Goal: Use online tool/utility: Utilize a website feature to perform a specific function

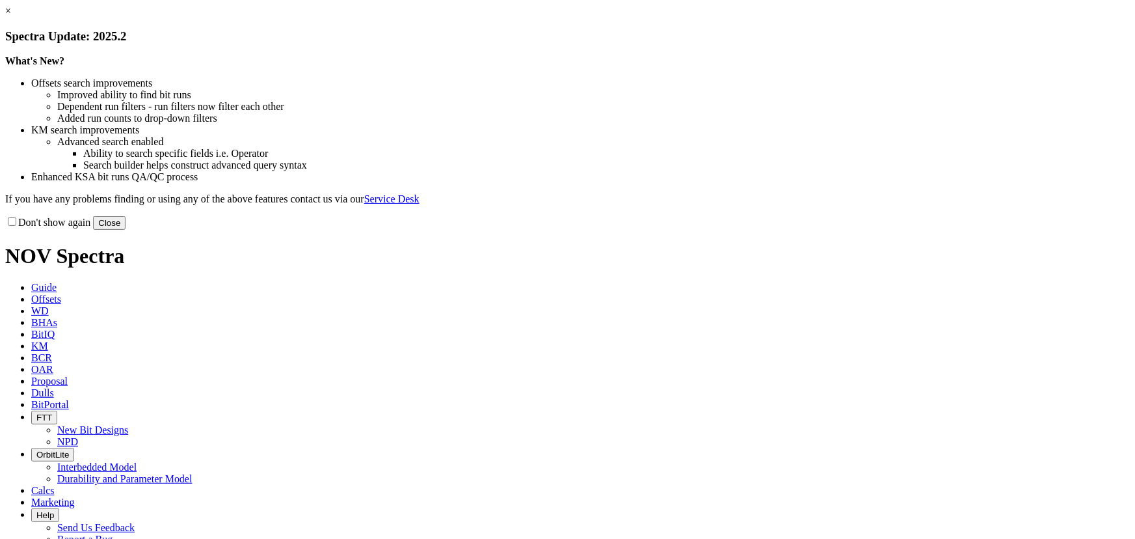
drag, startPoint x: 828, startPoint y: 362, endPoint x: 833, endPoint y: 338, distance: 24.5
click at [126, 230] on button "Close" at bounding box center [109, 223] width 33 height 14
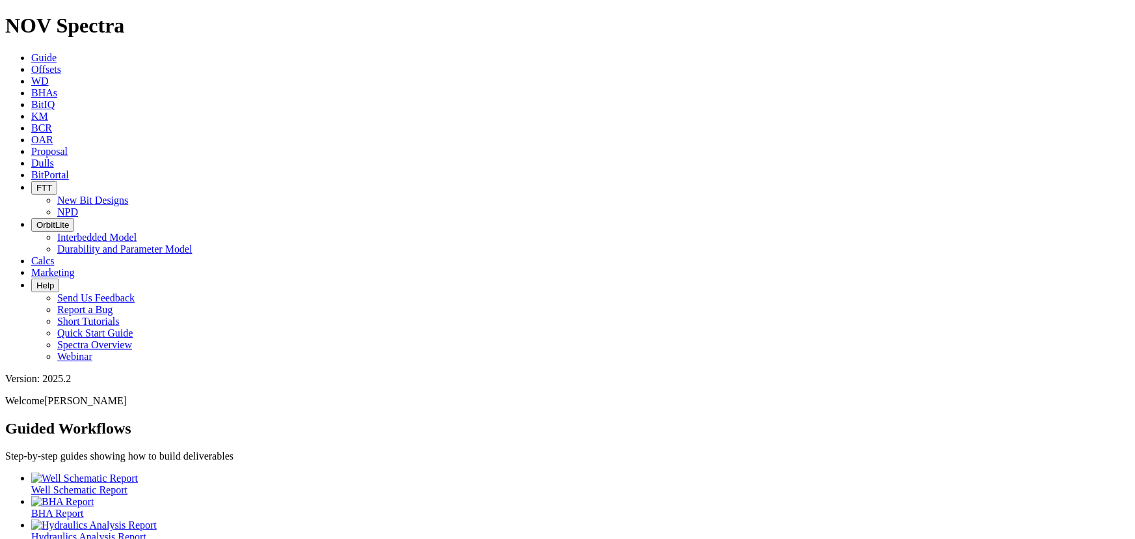
click at [61, 64] on link "Offsets" at bounding box center [46, 69] width 30 height 11
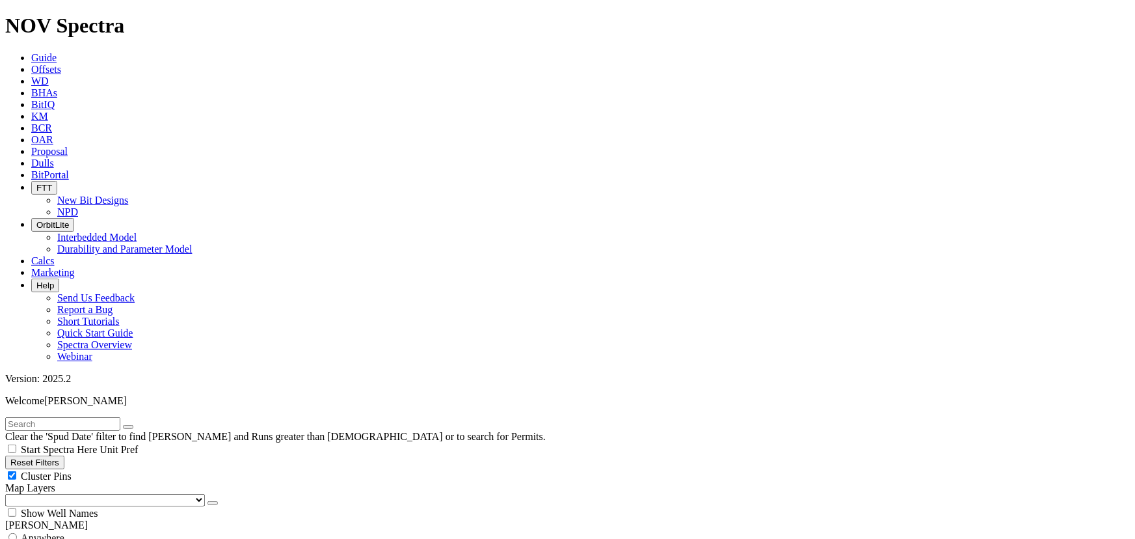
click at [129, 469] on div "Cluster Pins" at bounding box center [567, 475] width 1125 height 13
checkbox input "false"
click at [76, 494] on select "US Counties [GEOGRAPHIC_DATA], [GEOGRAPHIC_DATA] [GEOGRAPHIC_DATA], [GEOGRAPHIC…" at bounding box center [105, 500] width 200 height 12
click at [9, 494] on select "US Counties [GEOGRAPHIC_DATA], [GEOGRAPHIC_DATA] [GEOGRAPHIC_DATA], [GEOGRAPHIC…" at bounding box center [105, 500] width 200 height 12
click at [36, 417] on input "text" at bounding box center [62, 424] width 115 height 14
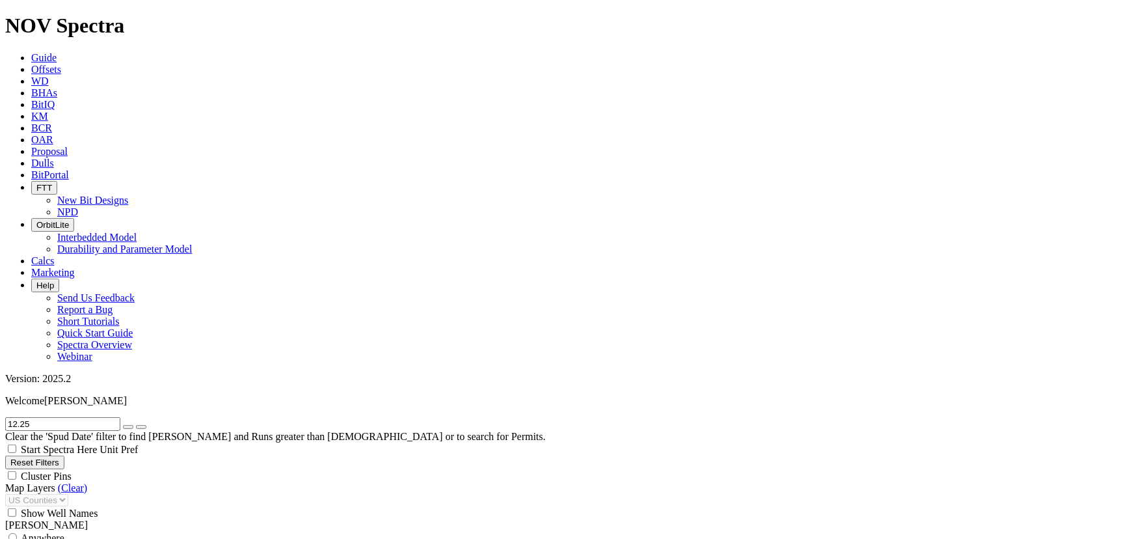
type input "12.25"
drag, startPoint x: 56, startPoint y: 445, endPoint x: 43, endPoint y: 445, distance: 13.0
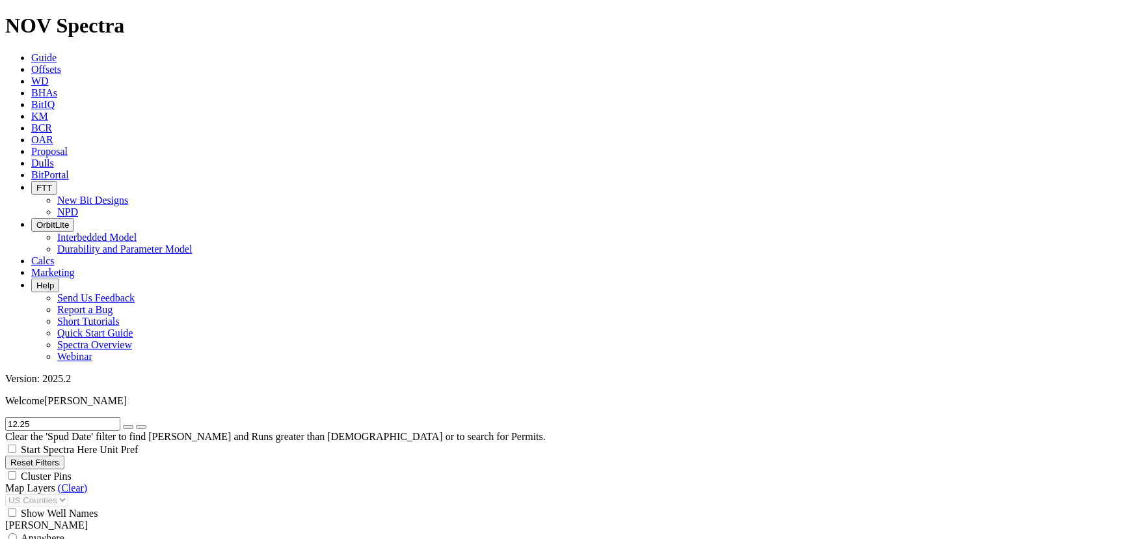
select select "12.25"
checkbox input "false"
select select "? number:12.25 ?"
click at [128, 427] on icon "button" at bounding box center [128, 427] width 0 height 0
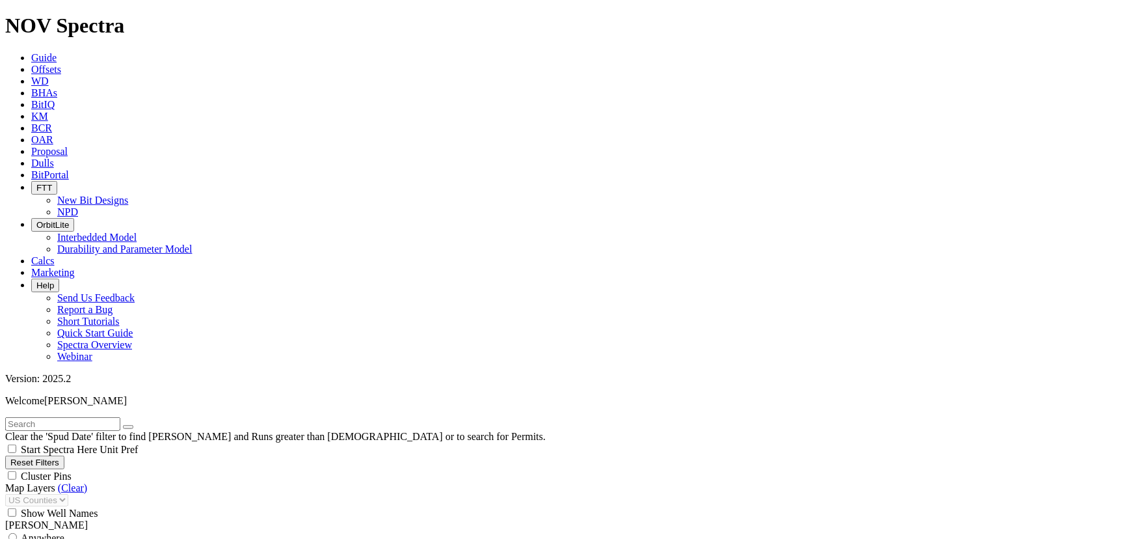
scroll to position [552, 0]
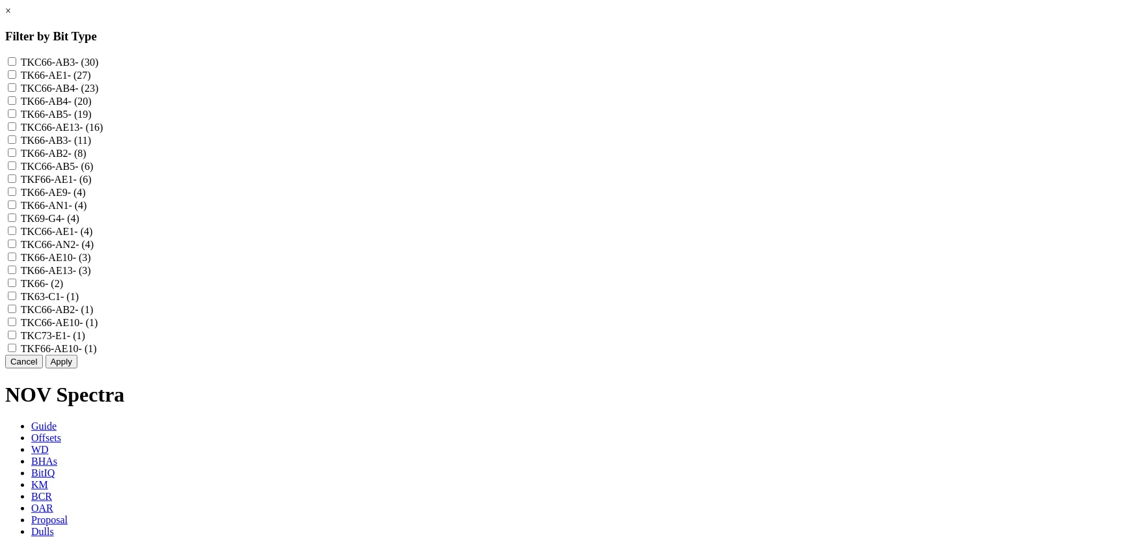
click at [16, 131] on input "TKC66-AE13 - (16)" at bounding box center [12, 126] width 8 height 8
checkbox input "true"
click at [16, 274] on input "TK66-AE13 - (3)" at bounding box center [12, 269] width 8 height 8
checkbox input "true"
click at [77, 368] on button "Apply" at bounding box center [62, 362] width 32 height 14
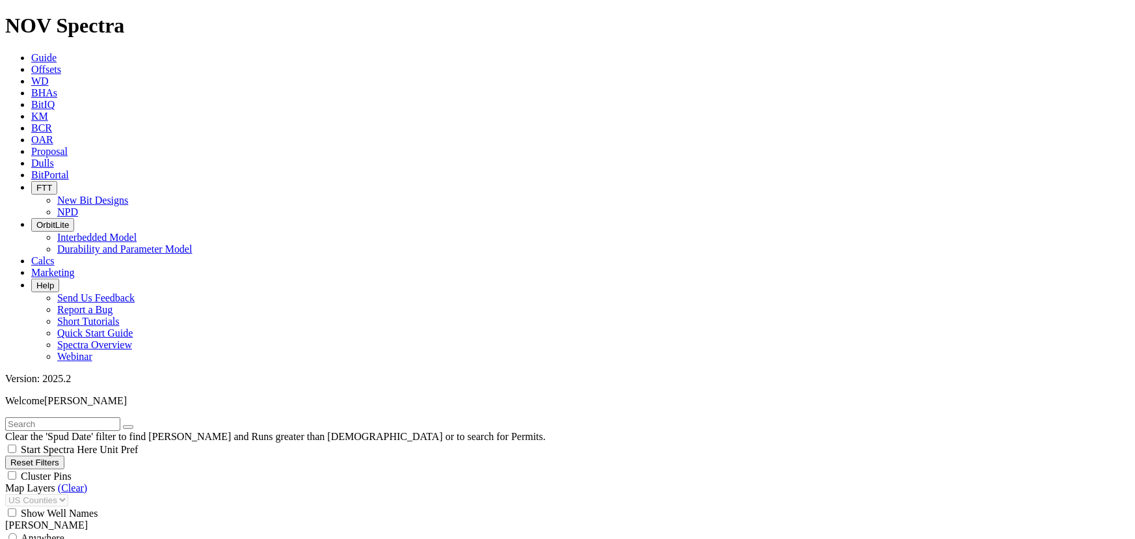
scroll to position [827, 0]
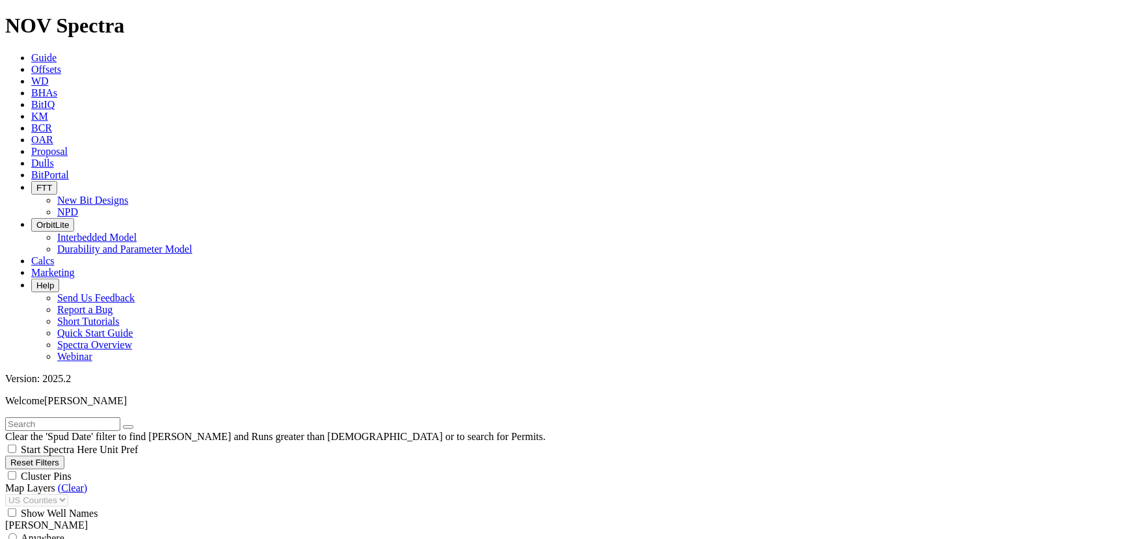
type input "1000"
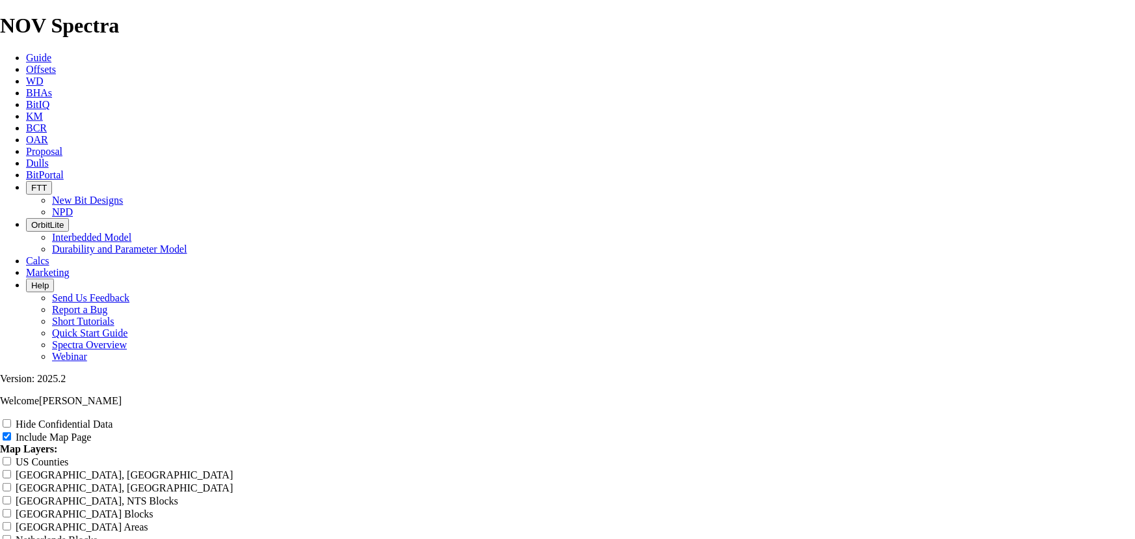
scroll to position [1518, 0]
drag, startPoint x: 683, startPoint y: 202, endPoint x: 416, endPoint y: 193, distance: 267.5
drag, startPoint x: 683, startPoint y: 202, endPoint x: 449, endPoint y: 194, distance: 234.3
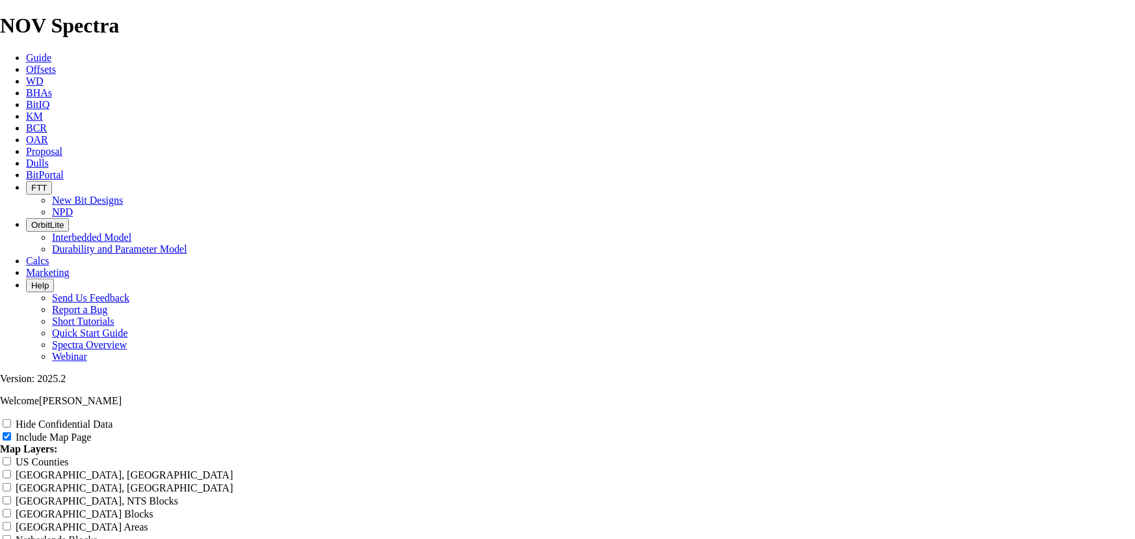
type input "1"
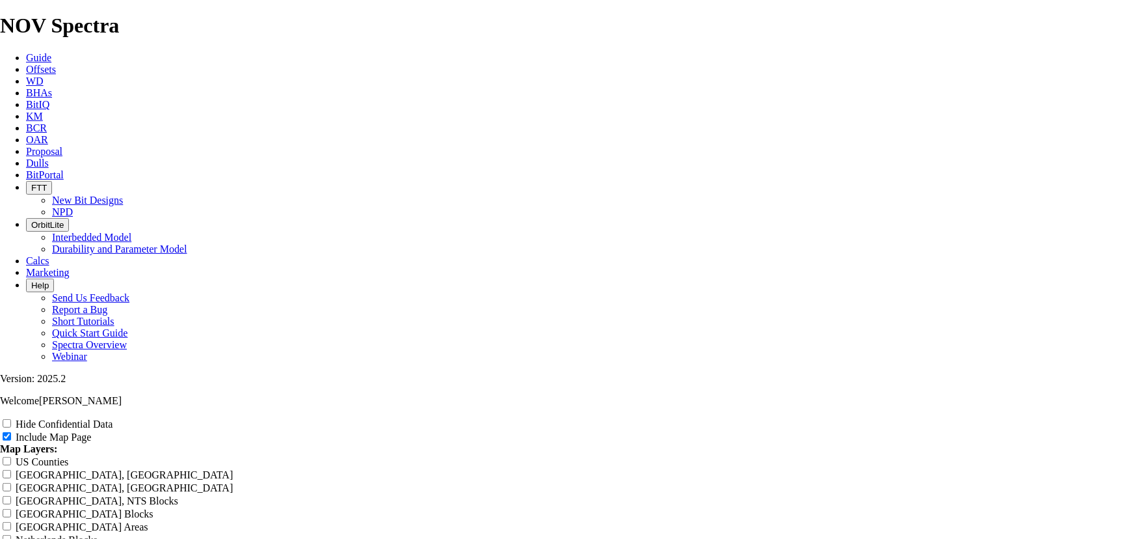
type input "1"
type input "12"
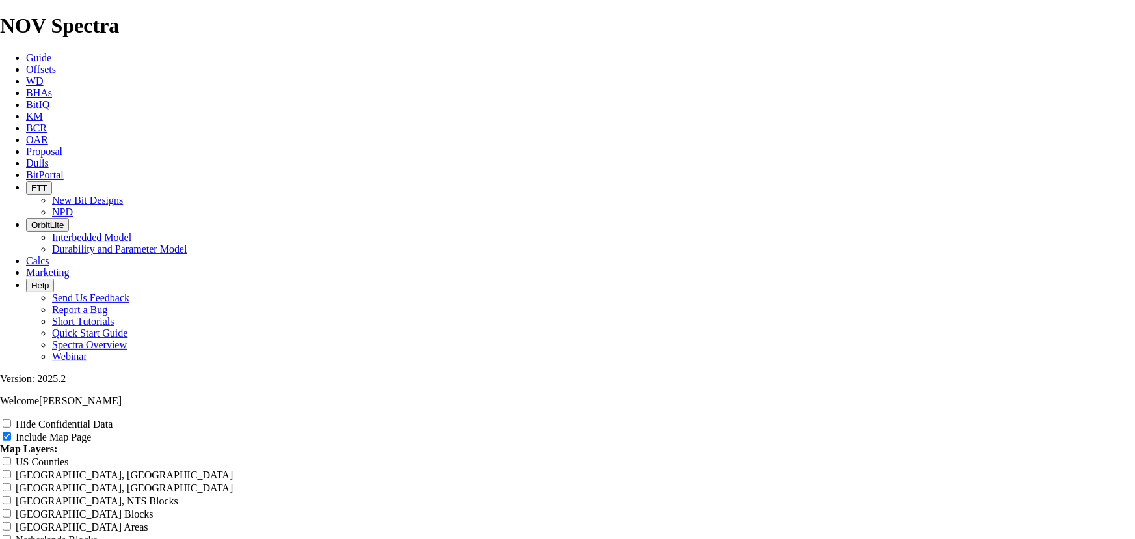
type input "12"
type input "12."
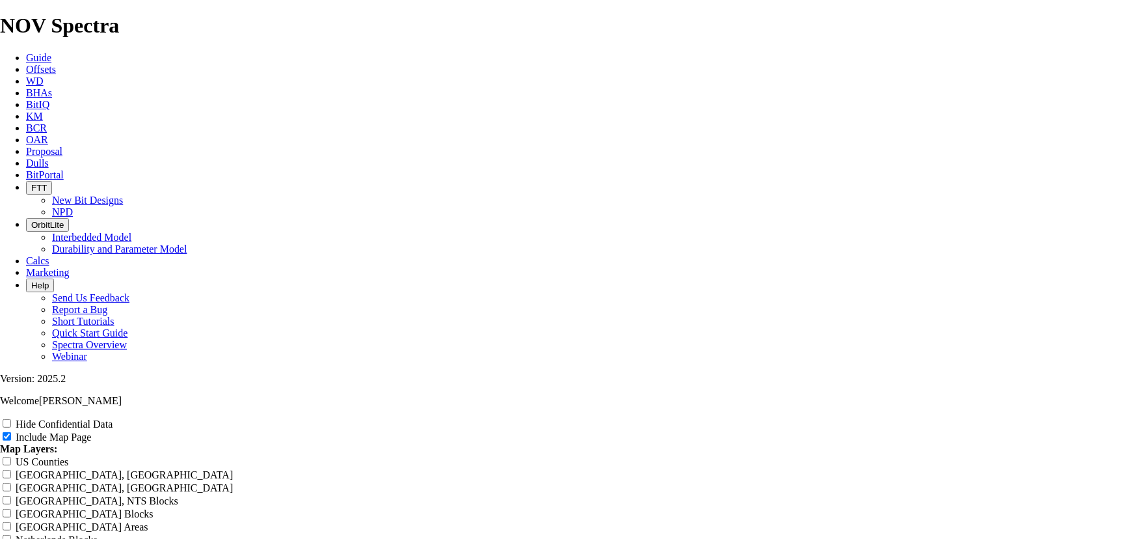
type input "12."
type input "12.2"
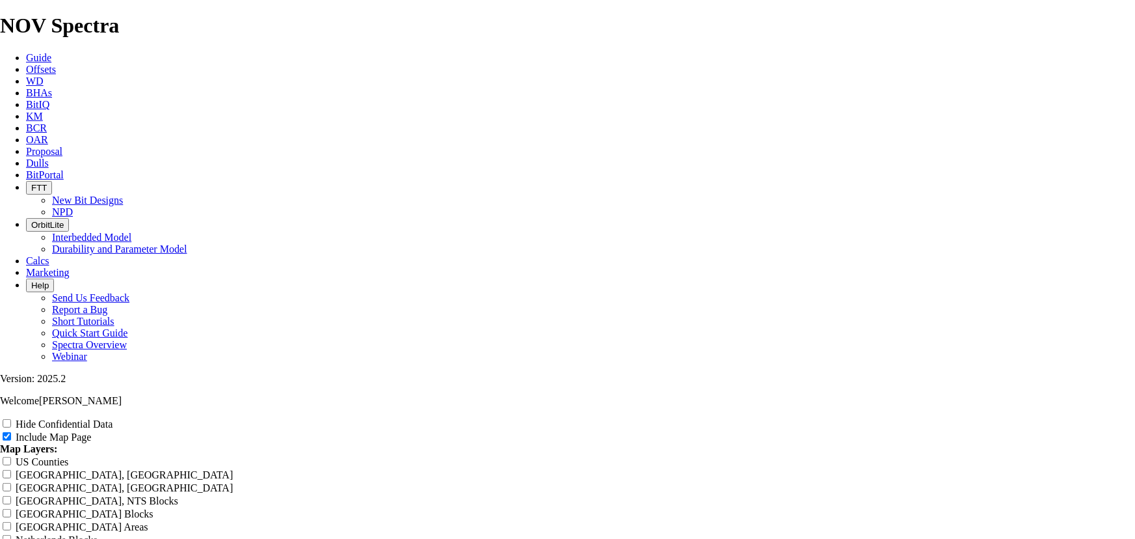
type input "12.2"
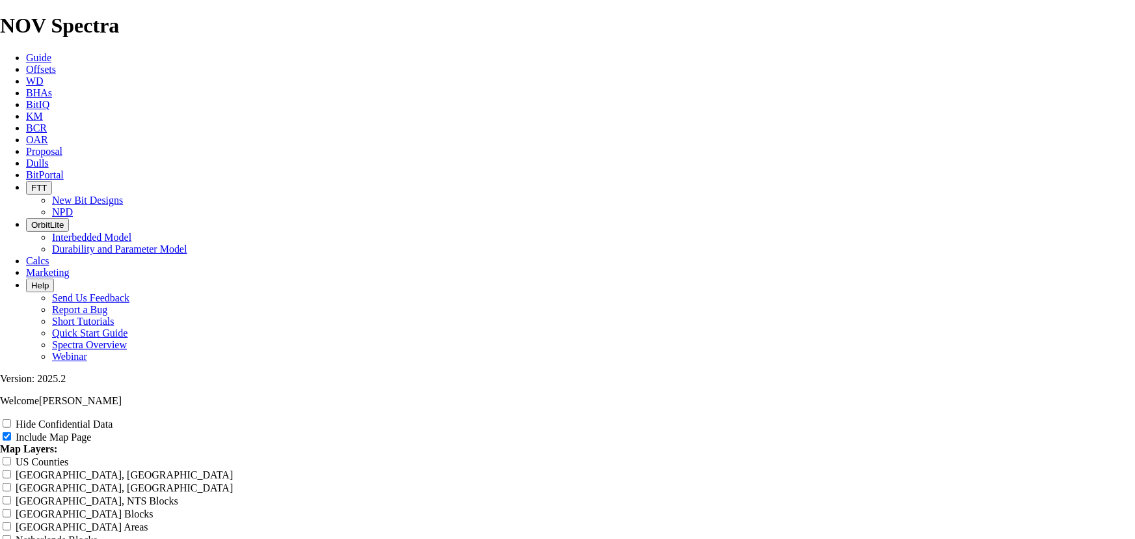
type input "12.25"
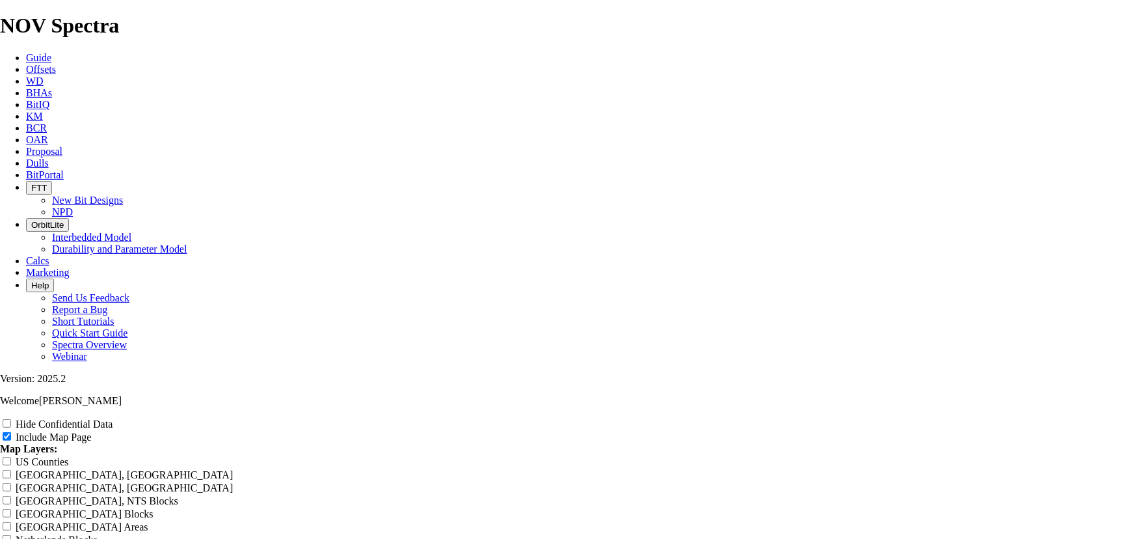
type input "12.25"
type input "12.25 T"
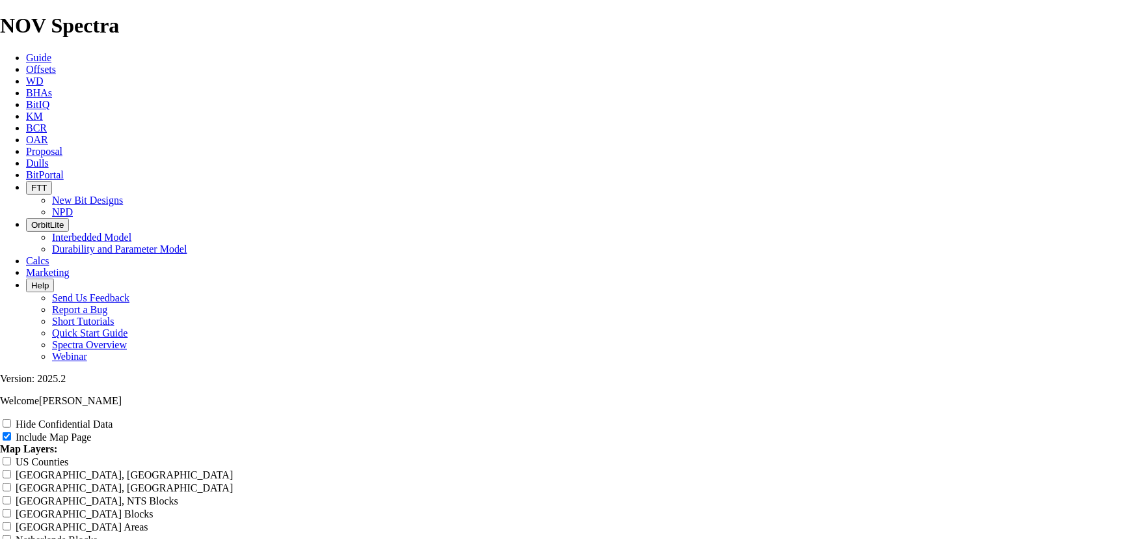
type input "12.25 T"
type input "12.25 TK"
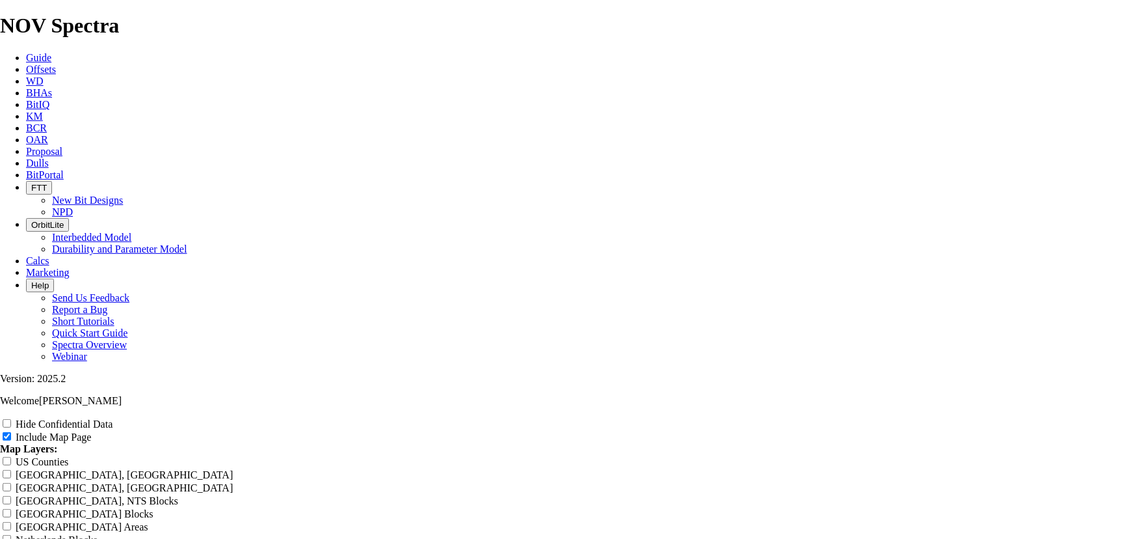
type input "12.25 TK"
type input "12.25 TK6"
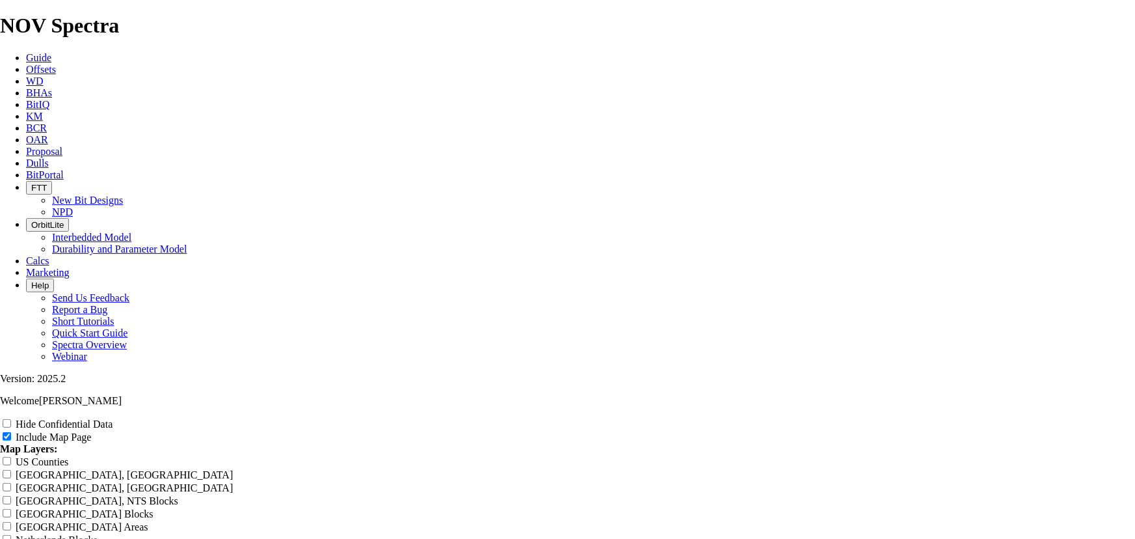
type input "12.25 TK6"
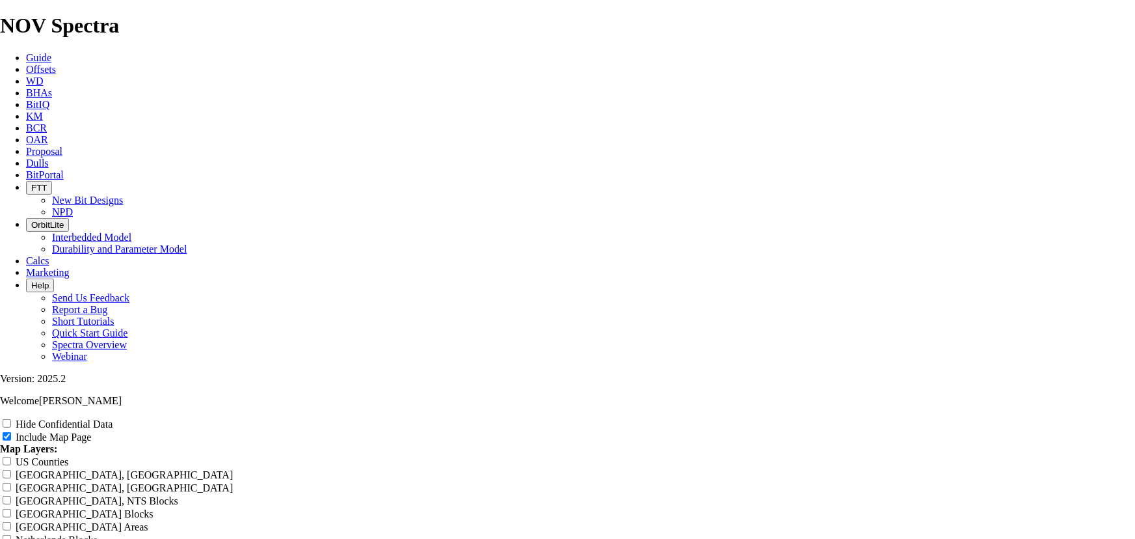
type input "12.25 TK66"
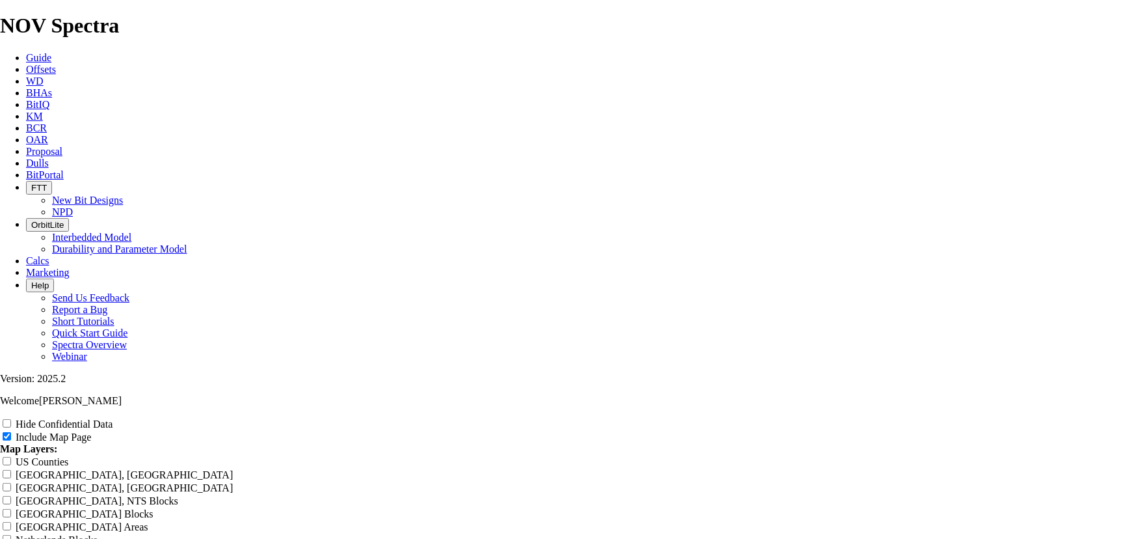
type input "12.25 TK66"
type input "12.25 TK66-"
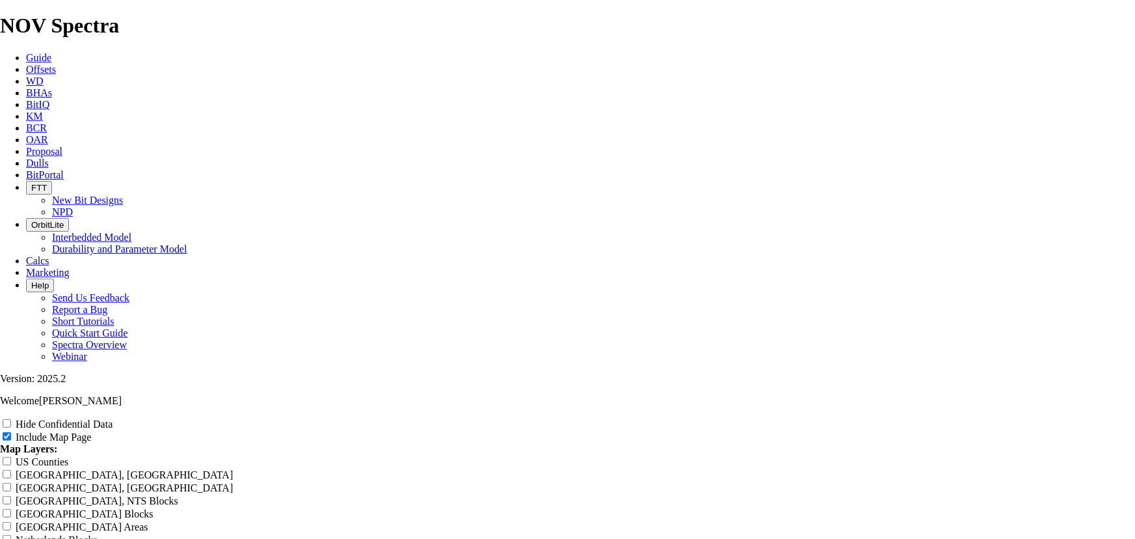
type input "12.25 TK66-"
type input "12.25 TK66-A"
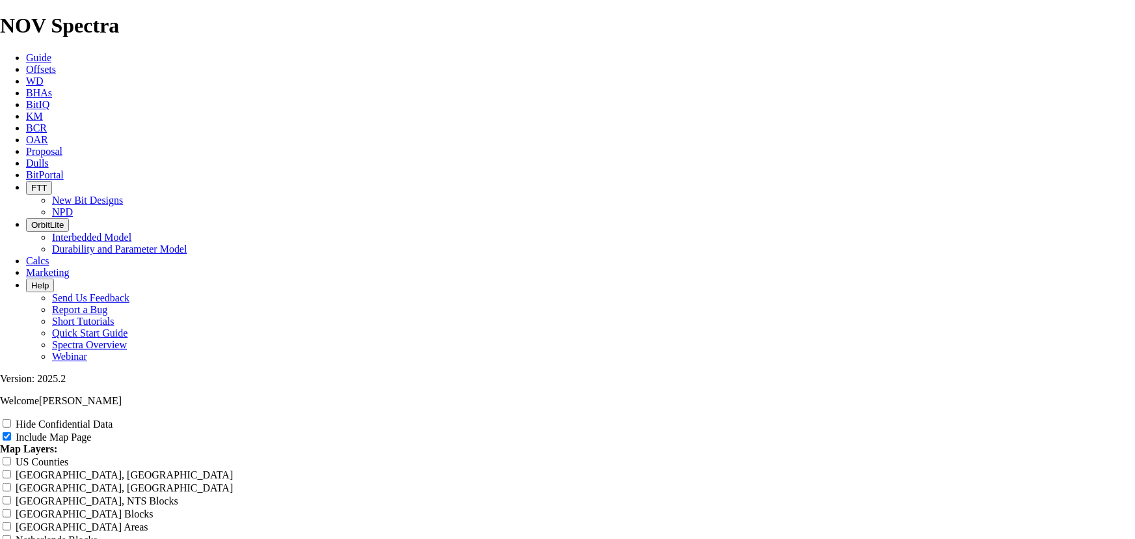
type input "12.25 TK66-A"
type input "12.25 TK66-AE"
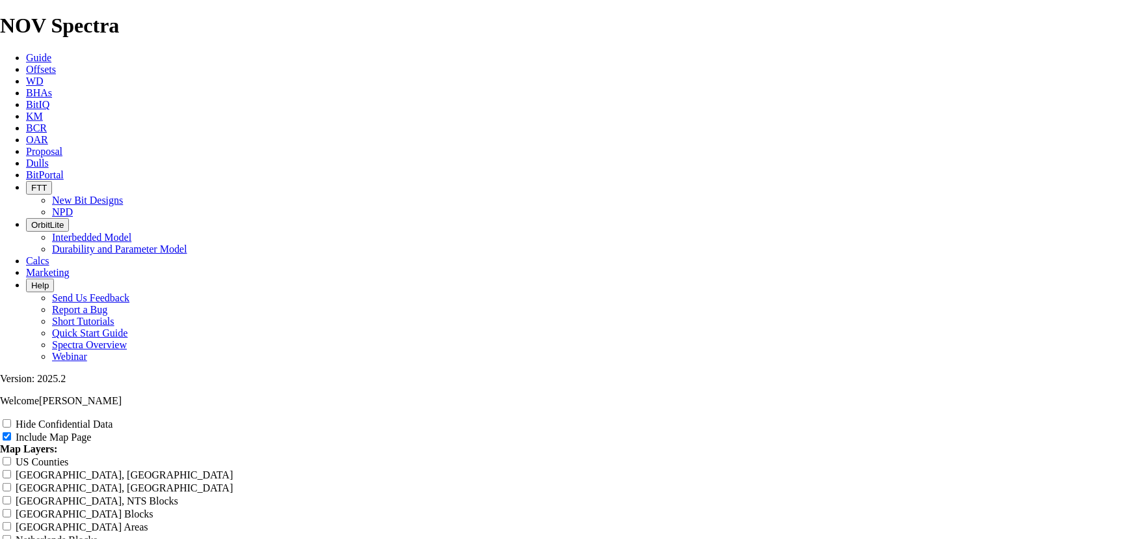
type input "12.25 TK66-AE"
type input "12.25 TK66-AE1"
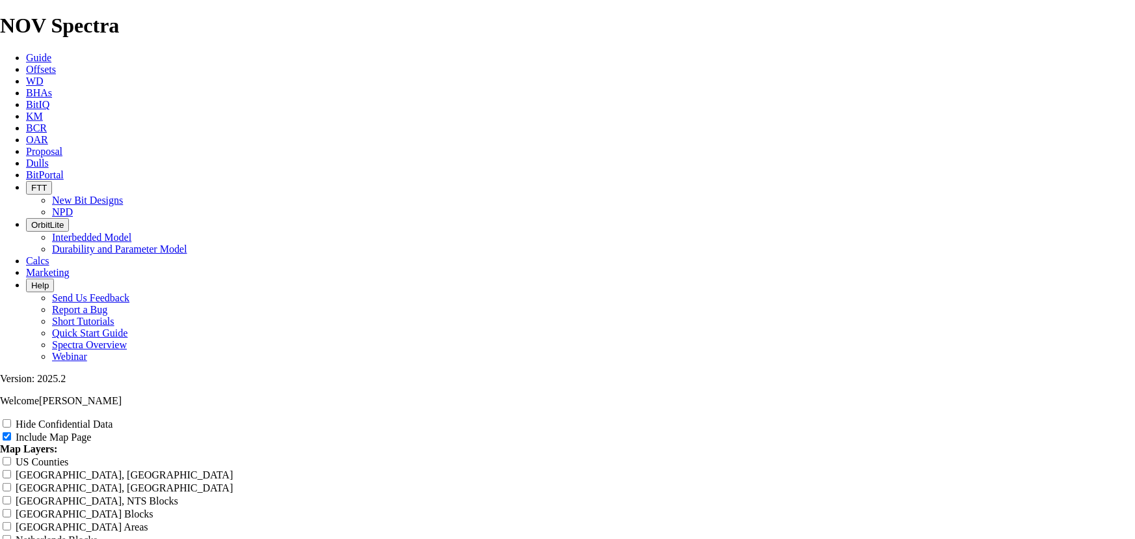
type input "12.25 TK66-AE1"
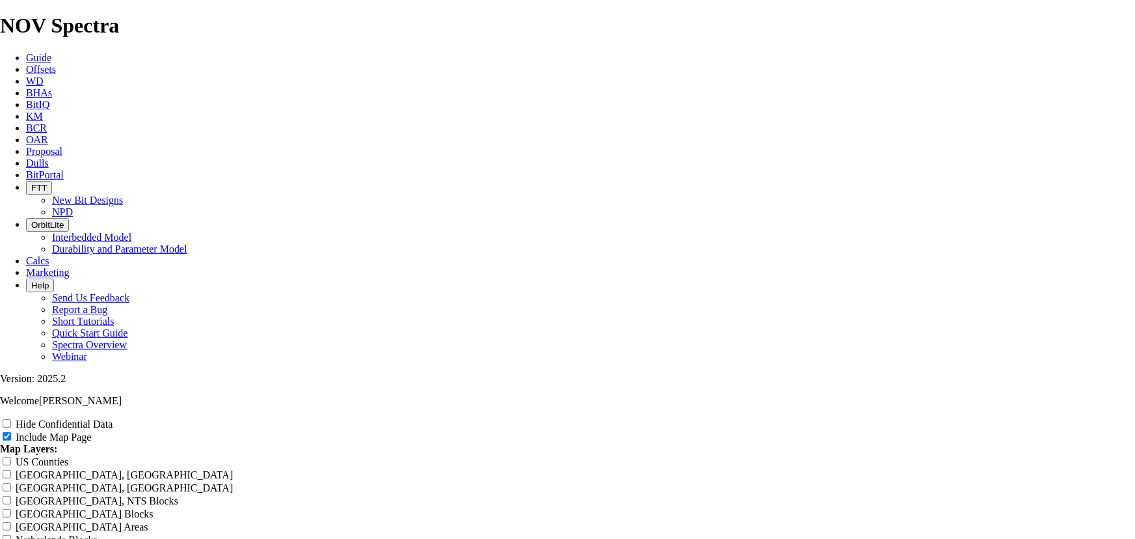
type input "12.25 TK66-AE13"
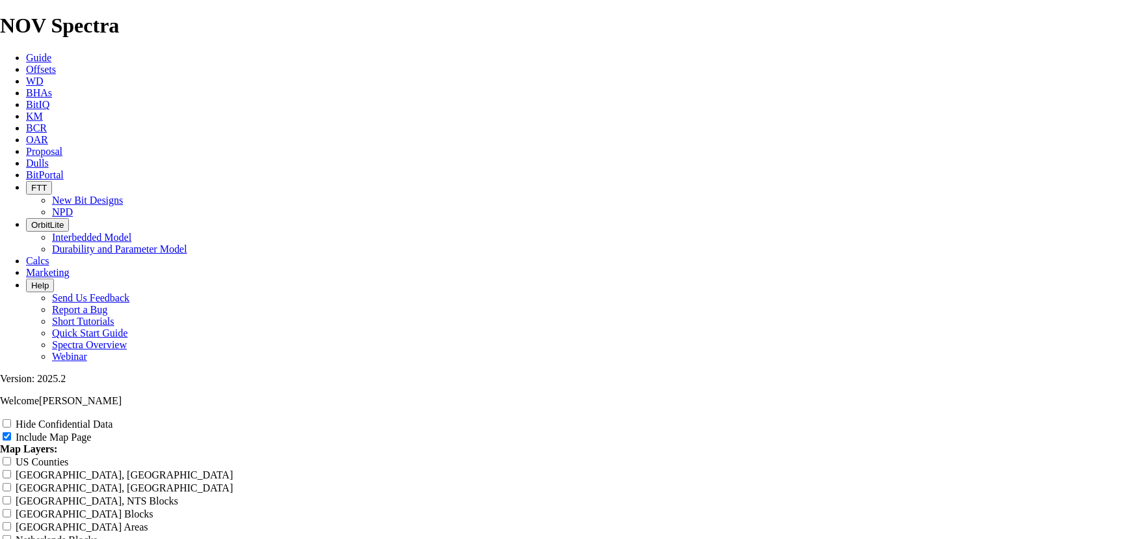
type input "12.25 TK66-AE13"
type input "12.25 TK66-AE13 -"
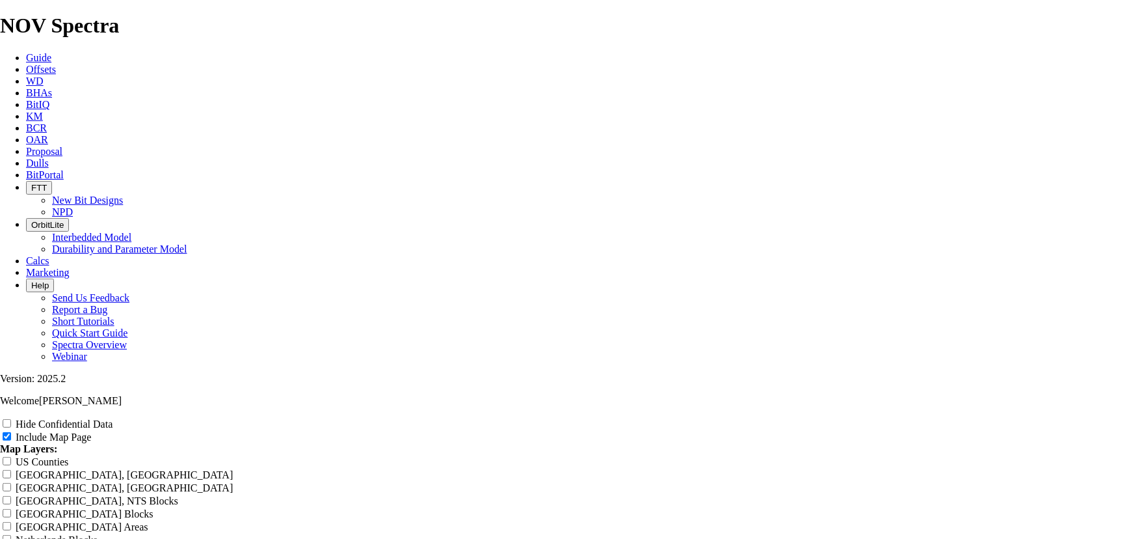
type input "12.25 TK66-AE13 -"
type input "12.25 TK66-AE13 - D"
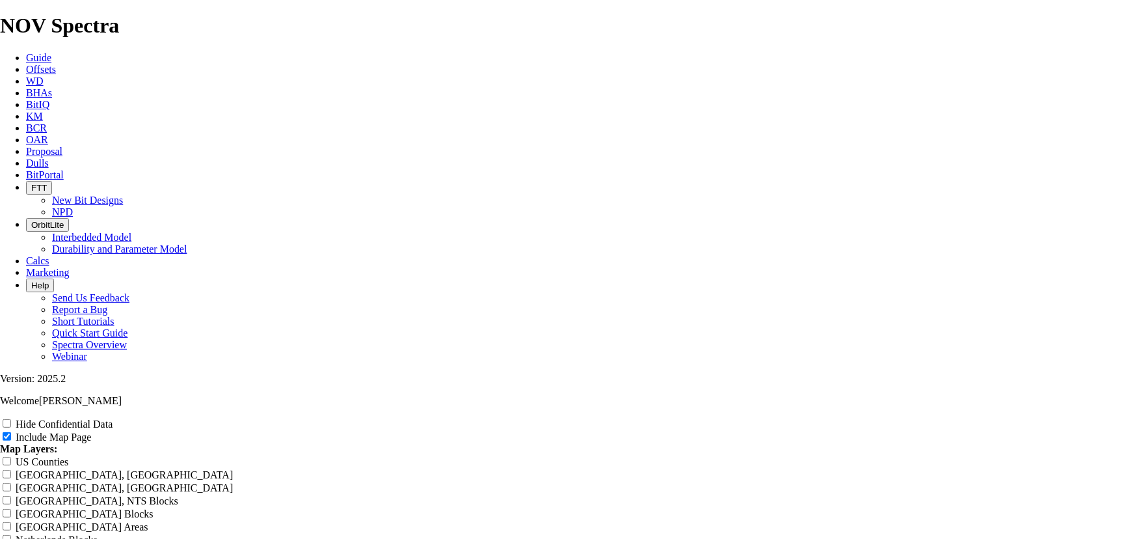
type input "12.25 TK66-AE13 - D"
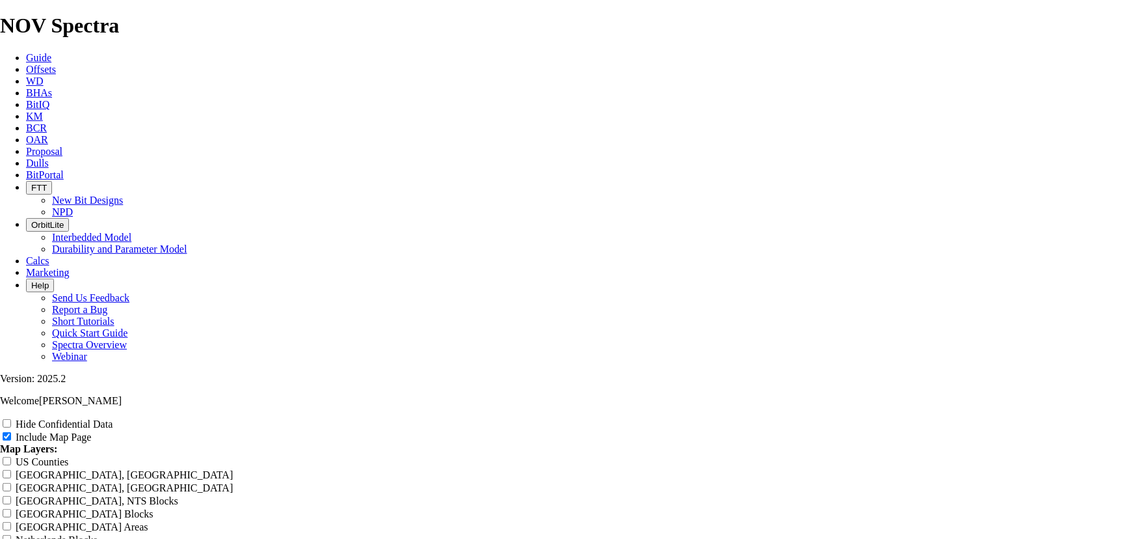
type input "12.25 TK66-AE13 - DR"
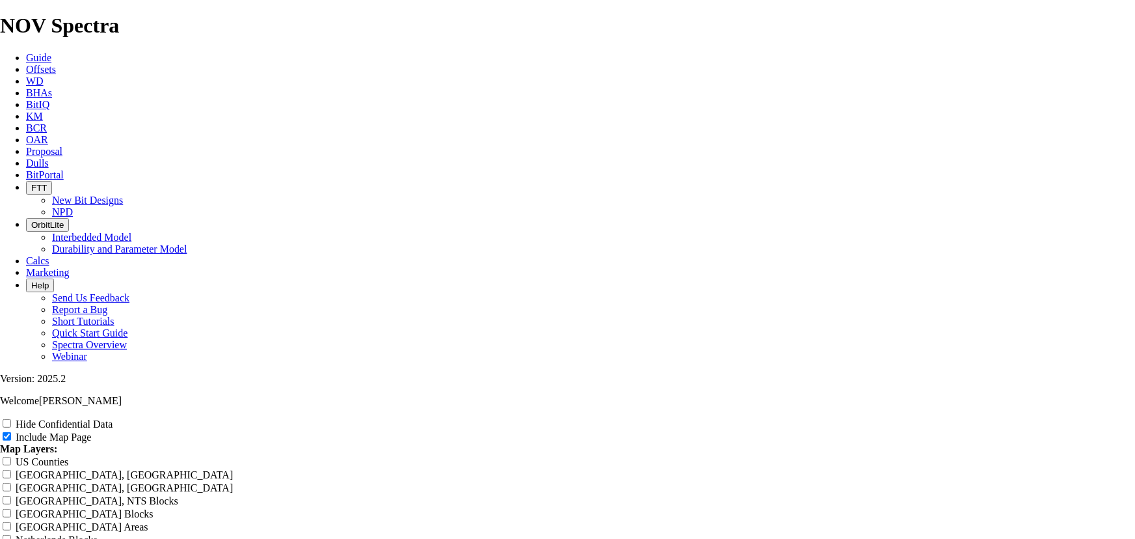
type input "12.25 TK66-AE13 - DR"
type input "12.25 TK66-AE13 - DRI"
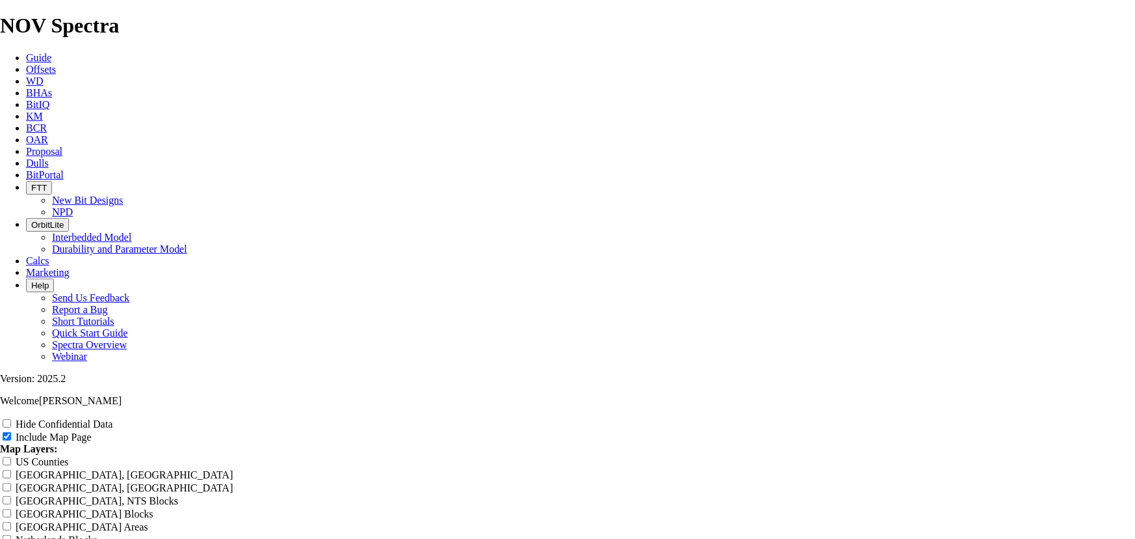
type input "12.25 TK66-AE13 - DRI"
type input "12.25 TK66-AE13 - DR"
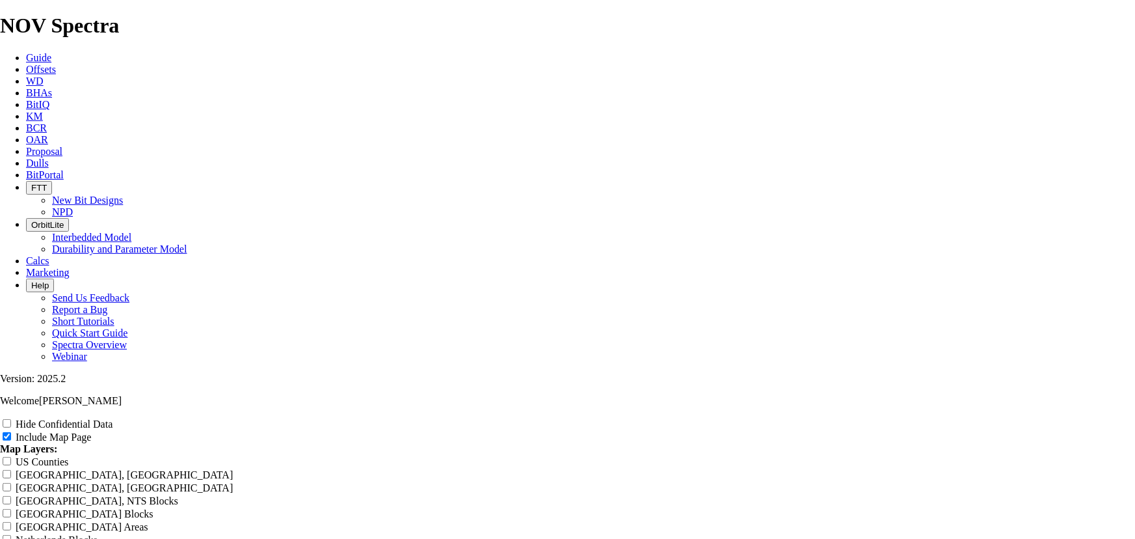
type input "12.25 TK66-AE13 - DR"
type input "12.25 TK66-AE13 - D"
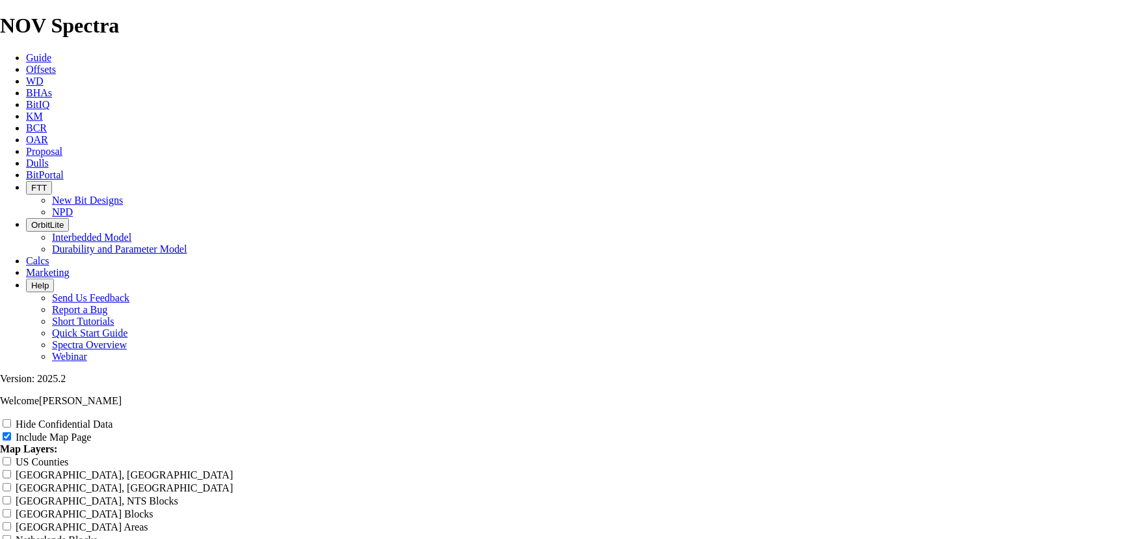
type input "12.25 TK66-AE13 - D"
type input "12.25 TK66-AE13 -"
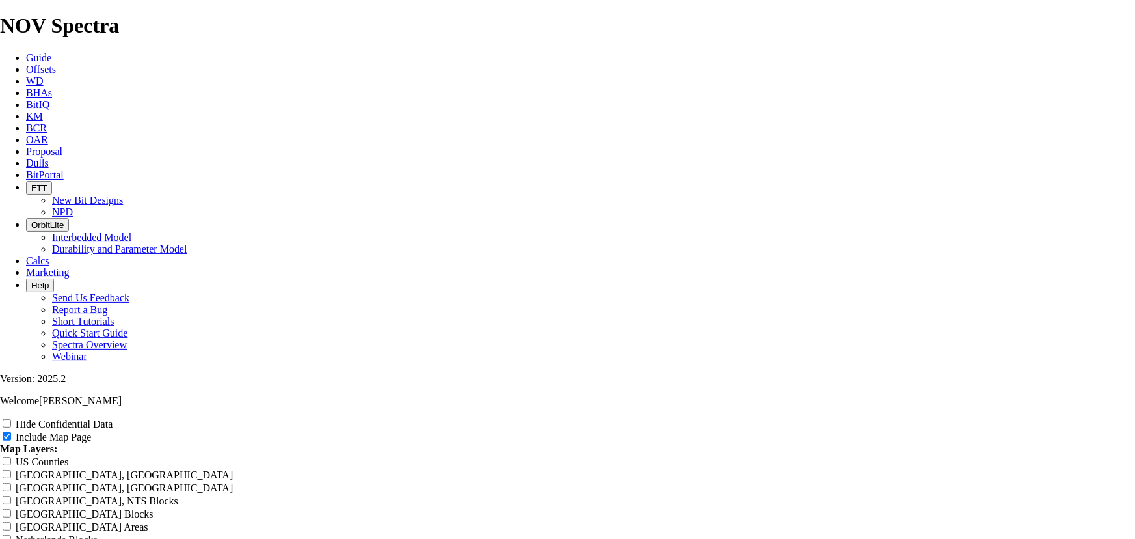
type input "12.25 TK66-AE13 -"
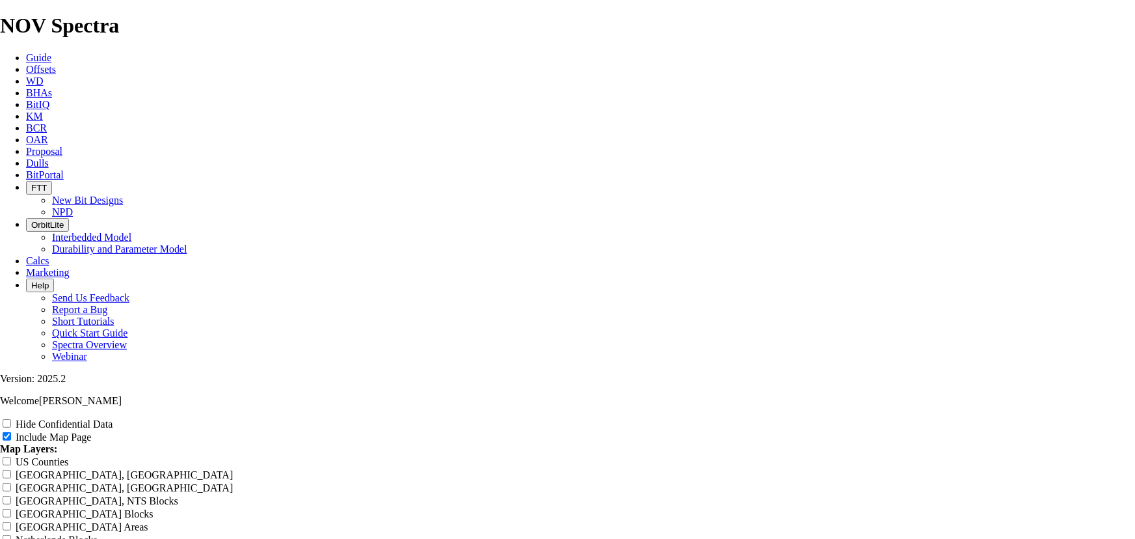
type input "12.25 TK66-AE13 - D"
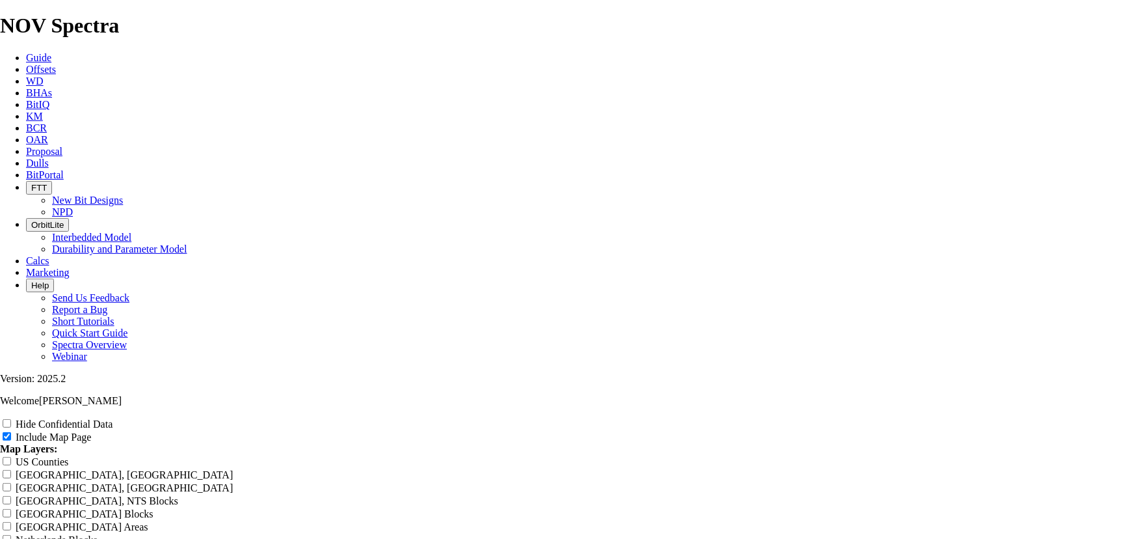
type input "12.25 TK66-AE13 - D"
type input "12.25 TK66-AE13 - Dr"
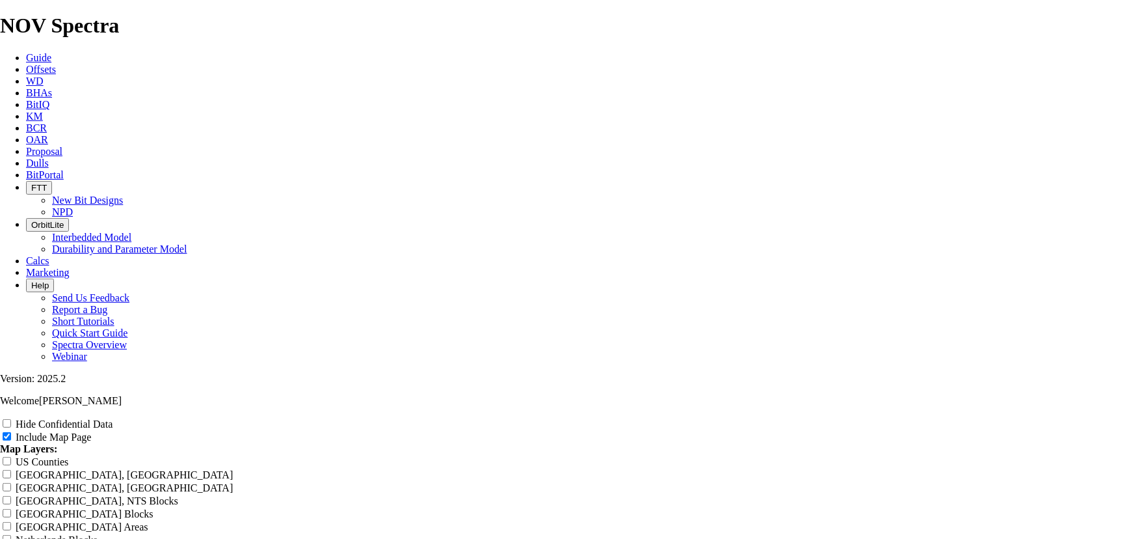
type input "12.25 TK66-AE13 - Dr"
type input "12.25 TK66-AE13 - Dri"
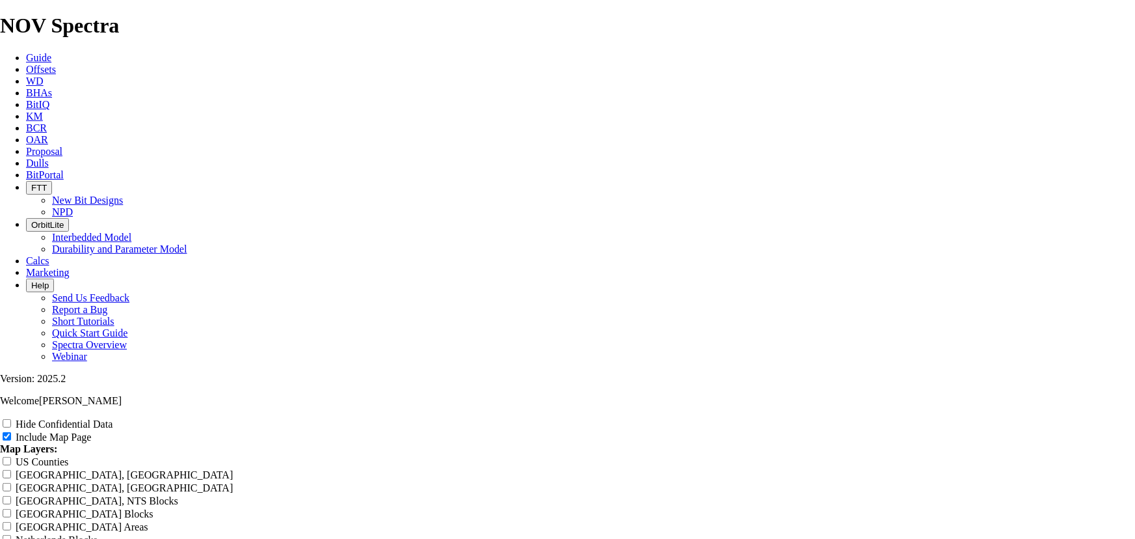
type input "12.25 TK66-AE13 - Dri"
type input "12.25 TK66-AE13 - Dril"
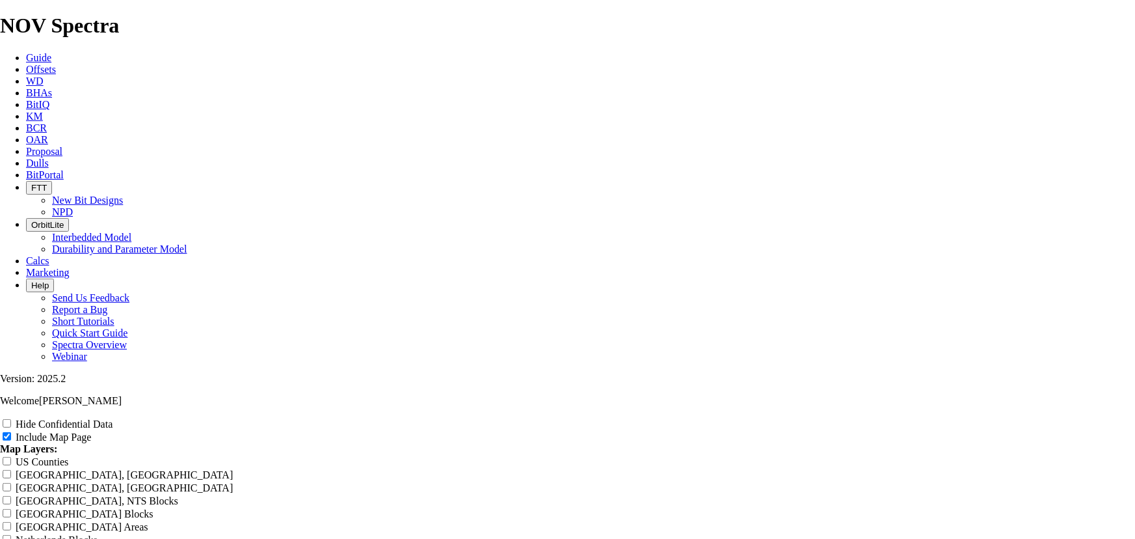
type input "12.25 TK66-AE13 - Dril"
type input "12.25 TK66-AE13 - Drill"
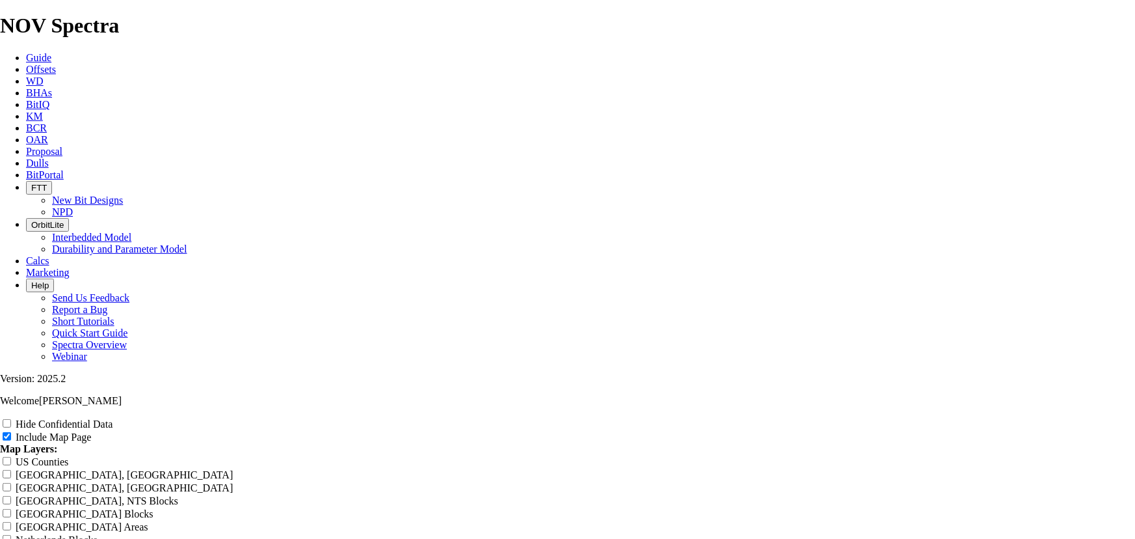
type input "12.25 TK66-AE13 - Drill"
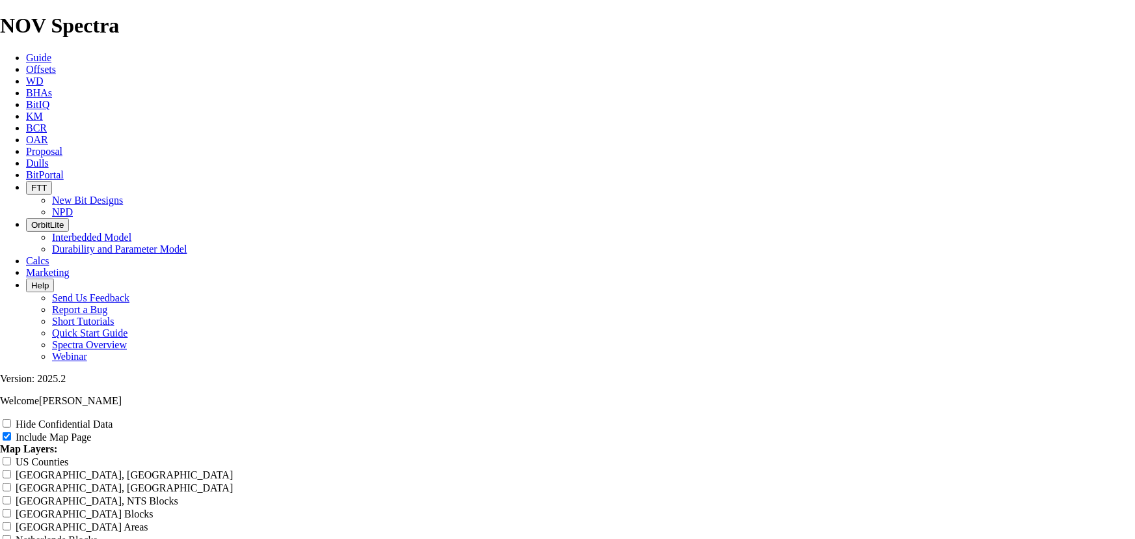
type input "12.25 TK66-AE13 - [PERSON_NAME]"
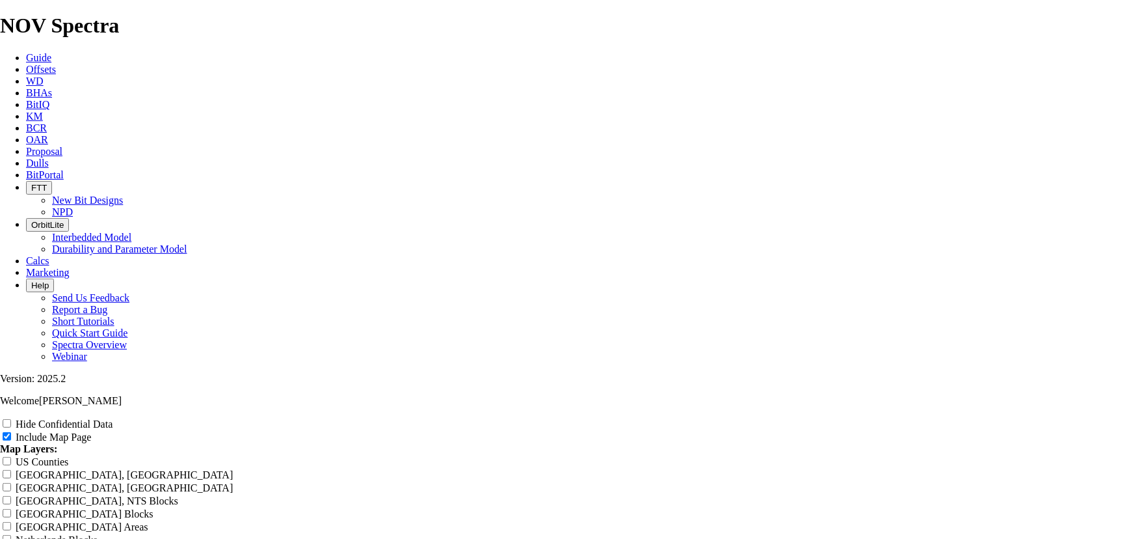
type input "12.25 TK66-AE13 - [PERSON_NAME]"
type input "12.25 TK66-AE13 - Drillin"
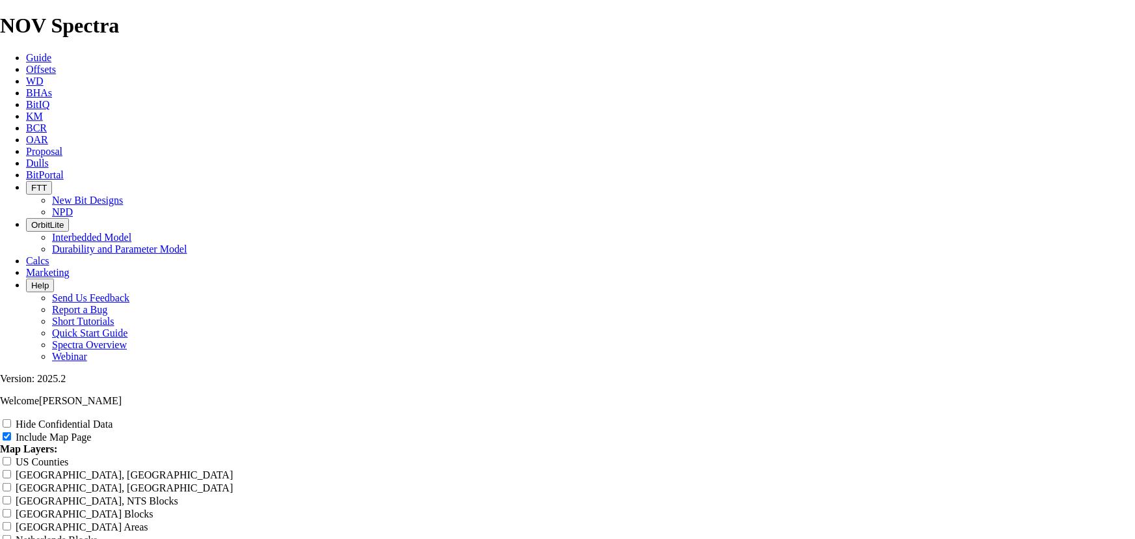
type input "12.25 TK66-AE13 - Drillin"
type input "12.25 TK66-AE13 - Drilling"
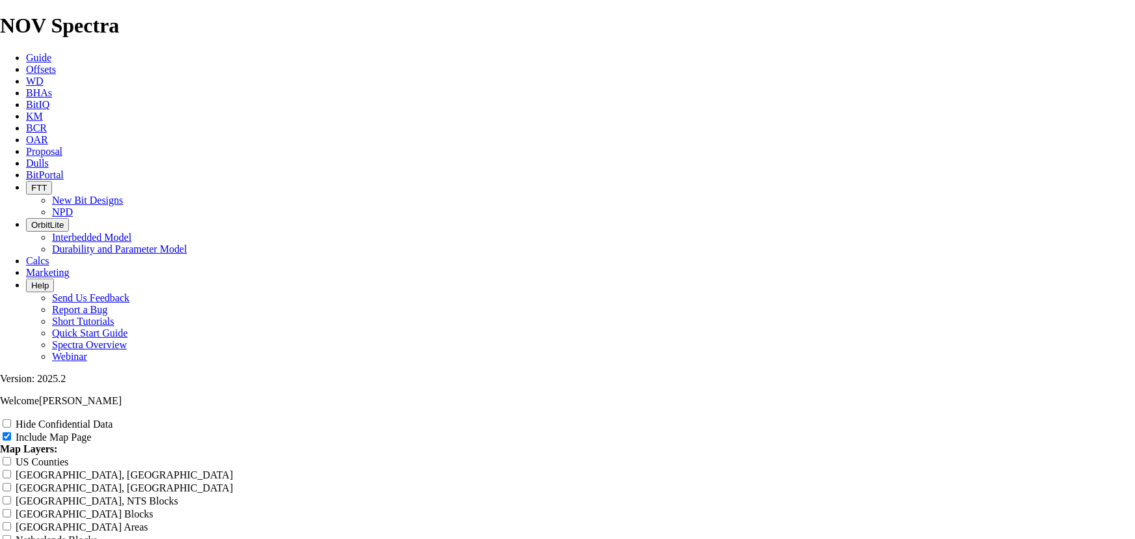
type input "12.25 TK66-AE13 - Drilling"
type input "12.25 TK66-AE13 - Drillin"
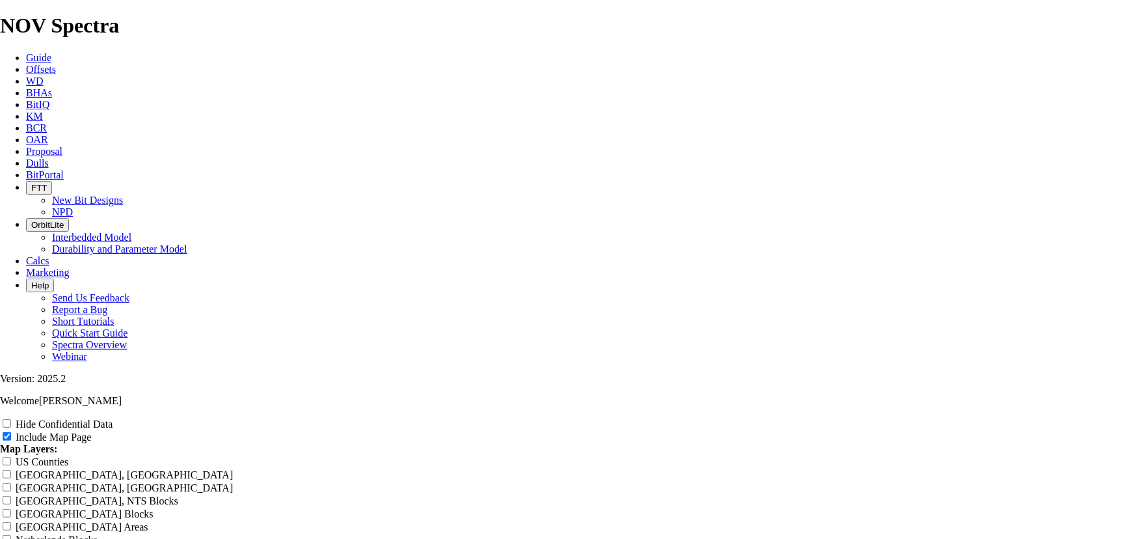
type input "12.25 TK66-AE13 - Drillin"
type input "12.25 TK66-AE13 - [PERSON_NAME]"
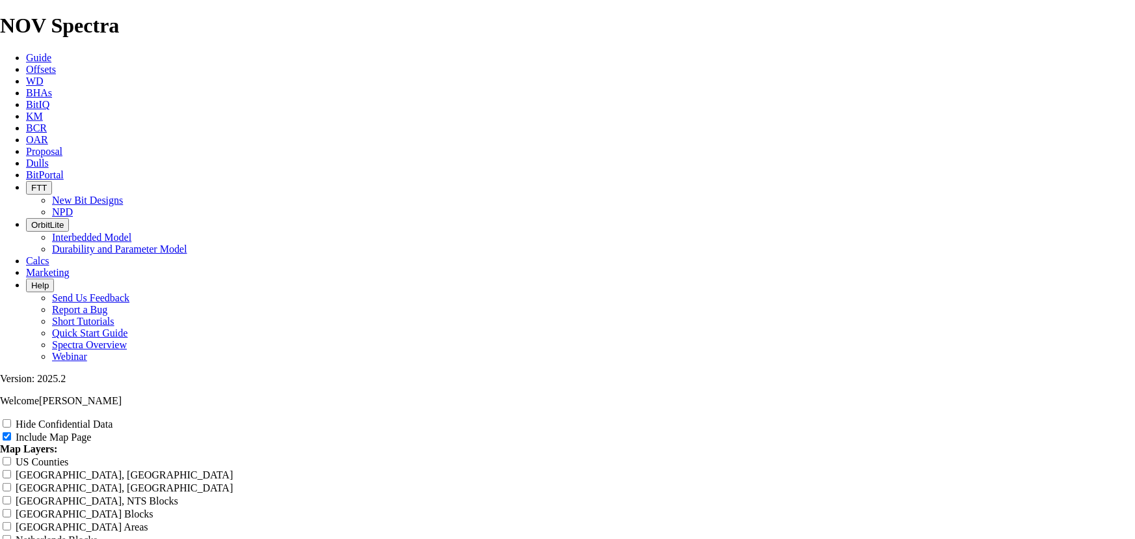
type input "12.25 TK66-AE13 - [PERSON_NAME]"
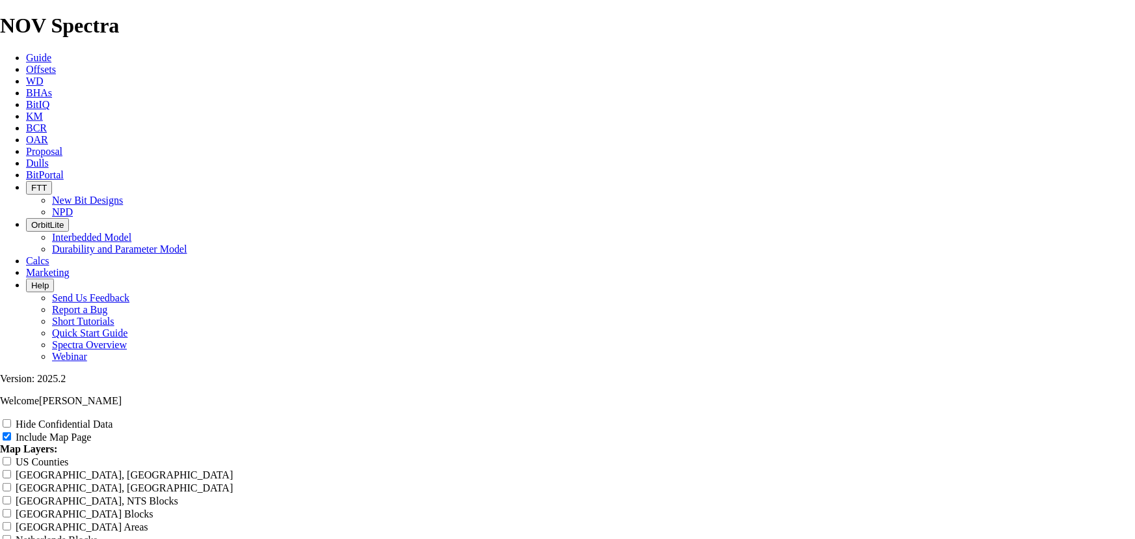
type input "12.25 TK66-AE13 - Drill"
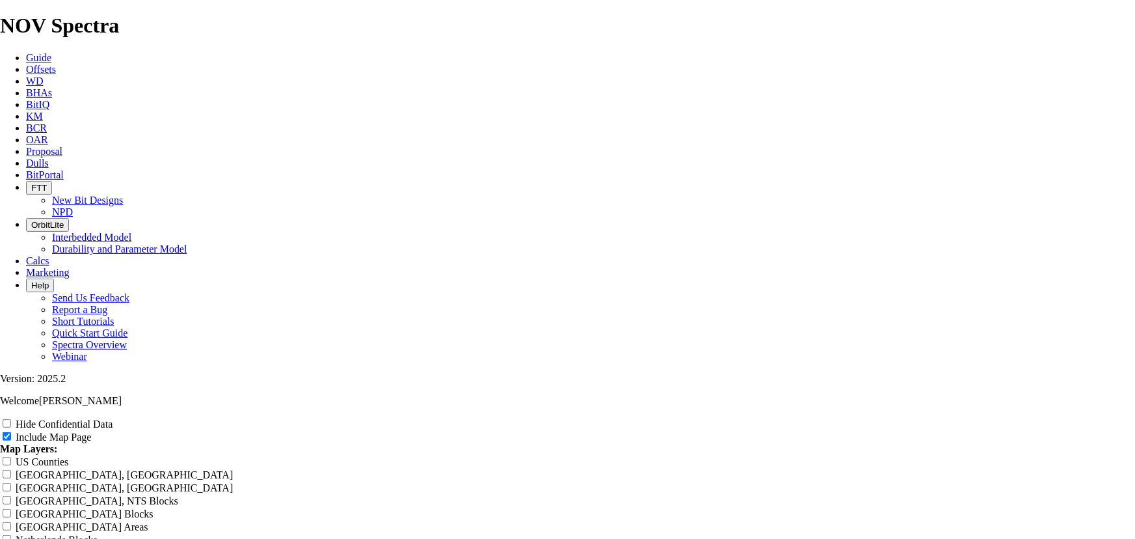
drag, startPoint x: 550, startPoint y: 206, endPoint x: 554, endPoint y: 213, distance: 8.2
click at [11, 457] on input "US Counties" at bounding box center [7, 461] width 8 height 8
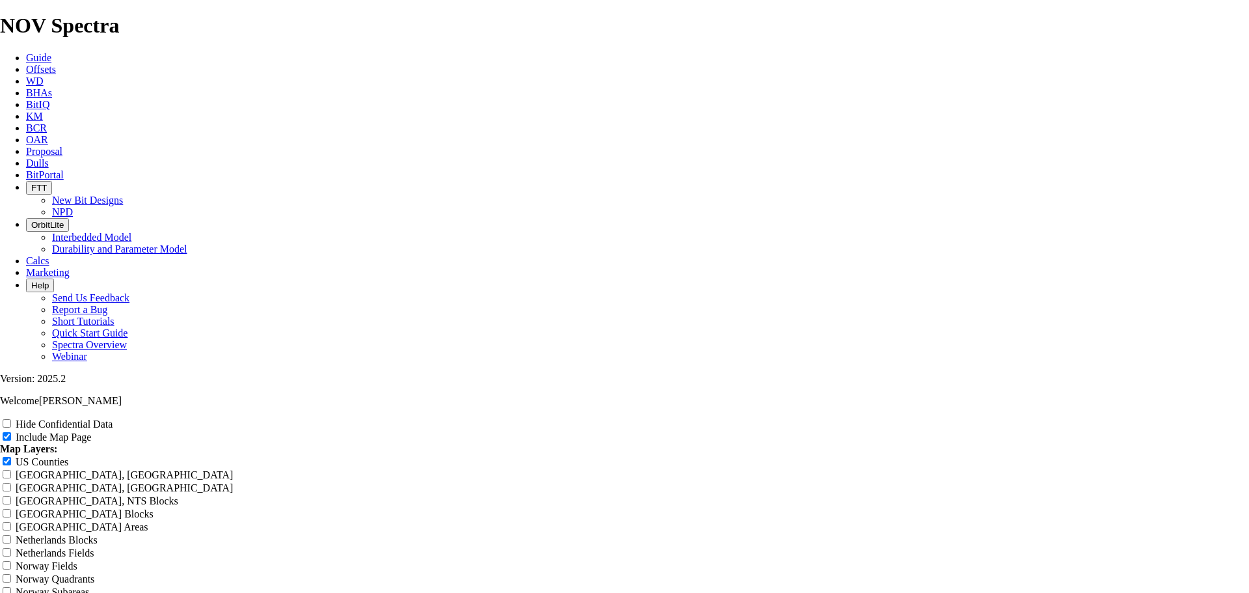
scroll to position [1631, 0]
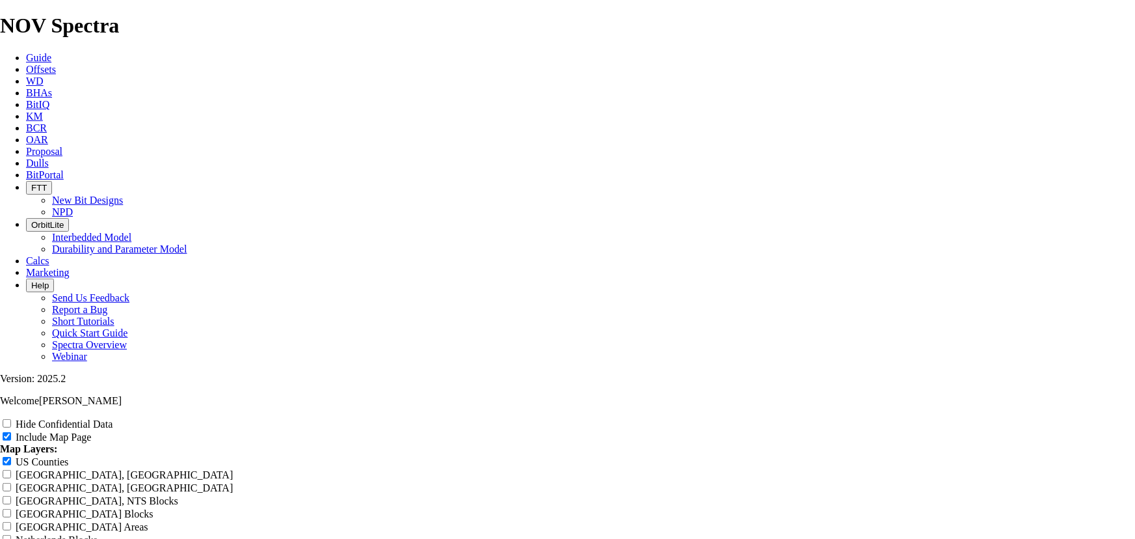
drag, startPoint x: 353, startPoint y: 180, endPoint x: 827, endPoint y: 185, distance: 474.3
